Goal: Task Accomplishment & Management: Manage account settings

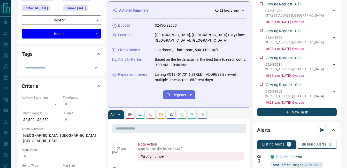
scroll to position [39, 0]
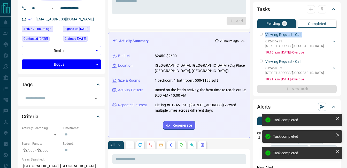
click at [259, 34] on div "Viewing Request - Call C12435931 [GEOGRAPHIC_DATA][STREET_ADDRESS] [EMAIL_ADDRE…" at bounding box center [297, 42] width 80 height 25
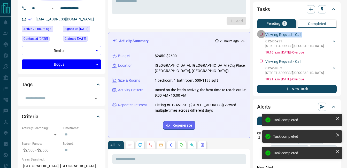
drag, startPoint x: 264, startPoint y: 38, endPoint x: 259, endPoint y: 34, distance: 6.4
click at [259, 34] on div "Viewing Request - Call C12435931 [GEOGRAPHIC_DATA][STREET_ADDRESS] [EMAIL_ADDRE…" at bounding box center [297, 42] width 80 height 25
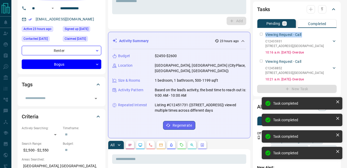
click at [259, 34] on div "Viewing Request - Call C12435931 [GEOGRAPHIC_DATA][STREET_ADDRESS] [EMAIL_ADDRE…" at bounding box center [297, 42] width 80 height 25
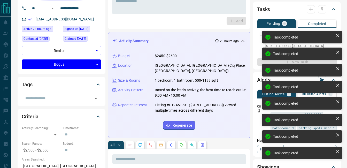
click at [259, 34] on div "Viewing Request - Call C12458852 [GEOGRAPHIC_DATA][STREET_ADDRESS][PERSON_NAME]…" at bounding box center [297, 42] width 80 height 25
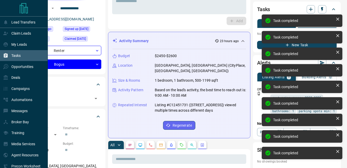
click at [23, 55] on div "Tasks" at bounding box center [24, 55] width 48 height 11
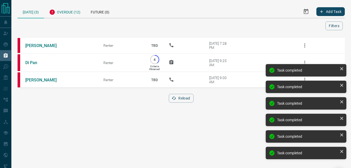
click at [77, 10] on div "Overdue (12)" at bounding box center [65, 11] width 42 height 13
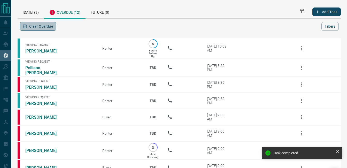
click at [42, 25] on button "Clear Overdue" at bounding box center [38, 26] width 37 height 9
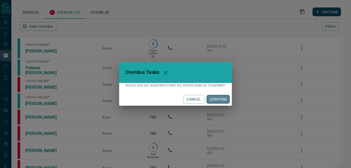
click at [213, 96] on button "CONFIRM" at bounding box center [217, 99] width 23 height 9
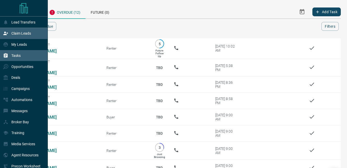
click at [25, 32] on p "Claim Leads" at bounding box center [21, 33] width 20 height 4
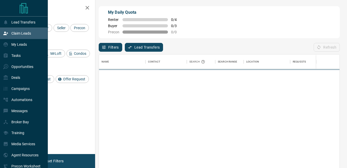
scroll to position [122, 236]
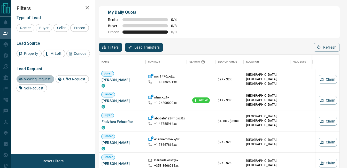
click at [47, 79] on span "Viewing Request" at bounding box center [37, 79] width 30 height 4
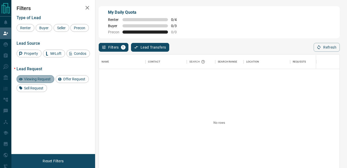
click at [45, 80] on span "Viewing Request" at bounding box center [37, 79] width 30 height 4
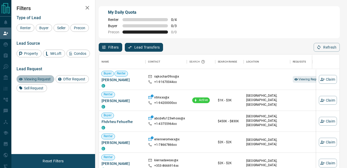
click at [42, 79] on span "Viewing Request" at bounding box center [37, 79] width 30 height 4
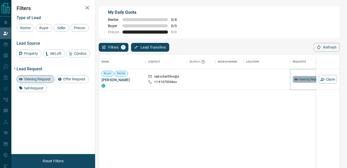
click at [300, 78] on span "Viewing Request ( 1 )" at bounding box center [312, 79] width 28 height 4
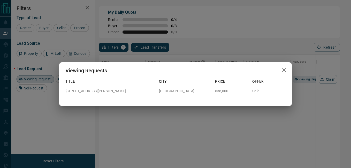
click at [240, 105] on div "Viewing Requests Title City Price Offer [STREET_ADDRESS][PERSON_NAME] 638,000 S…" at bounding box center [175, 84] width 232 height 44
click at [287, 72] on icon "button" at bounding box center [284, 70] width 6 height 6
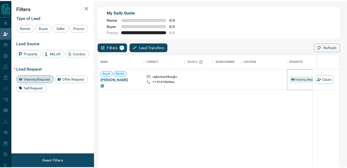
scroll to position [4, 4]
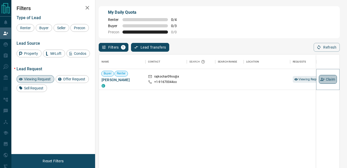
click at [327, 83] on button "Claim" at bounding box center [328, 79] width 18 height 9
